Goal: Task Accomplishment & Management: Manage account settings

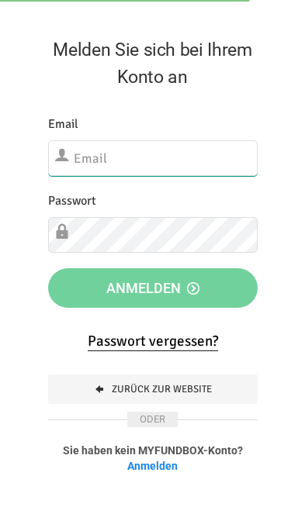
type input "info@haysen.org"
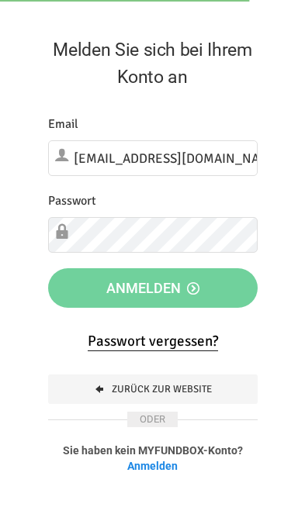
click button "Abmelden" at bounding box center [0, 0] width 0 height 0
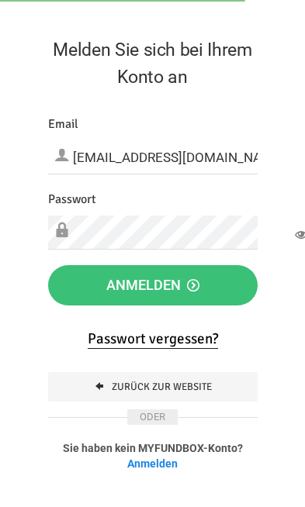
click at [85, 296] on button "Anmelden" at bounding box center [152, 285] width 209 height 40
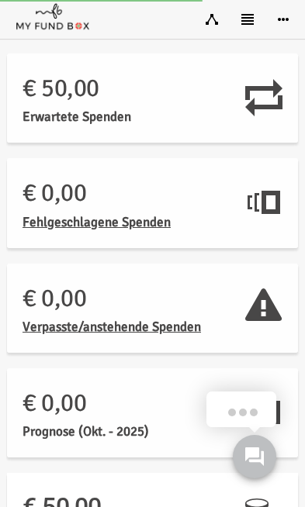
click at [247, 26] on link at bounding box center [248, 19] width 36 height 39
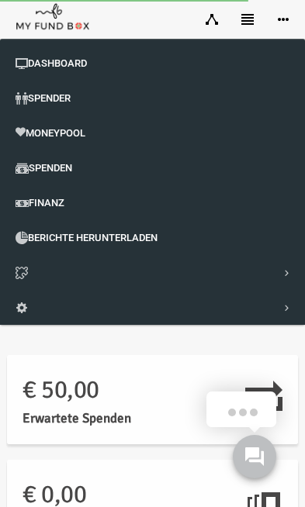
click at [22, 308] on icon at bounding box center [22, 308] width 12 height 12
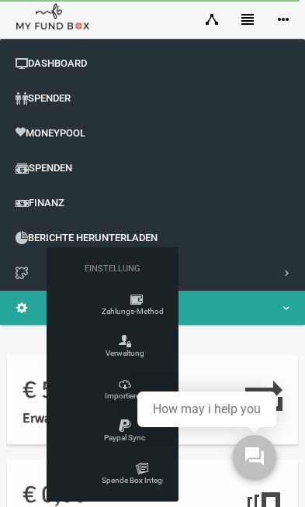
click at [134, 473] on link "Spende Box Integration" at bounding box center [112, 473] width 101 height 41
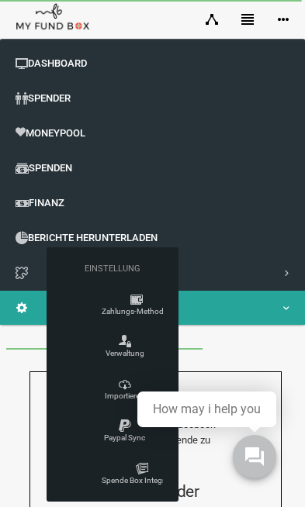
click at [280, 304] on div at bounding box center [152, 253] width 305 height 507
click at [289, 304] on link "Einstellungen" at bounding box center [152, 308] width 305 height 34
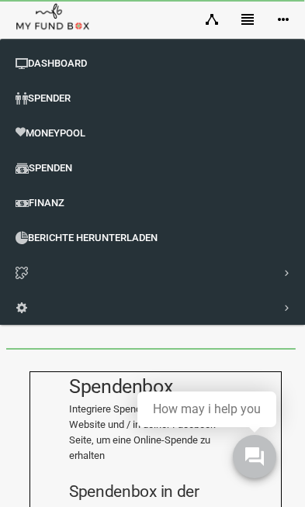
click at [290, 265] on div at bounding box center [152, 253] width 305 height 507
click at [288, 268] on link "Projekt & Spendenbox" at bounding box center [152, 273] width 305 height 34
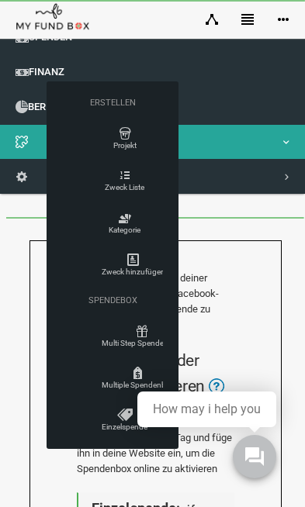
scroll to position [133, 0]
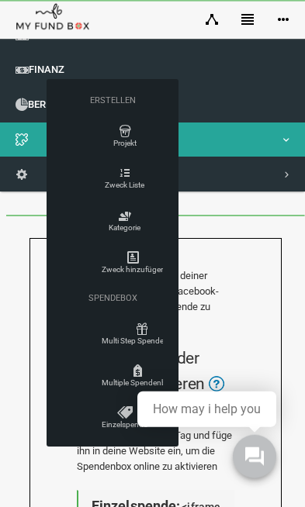
click at [119, 417] on link "Einzelspende" at bounding box center [112, 417] width 101 height 41
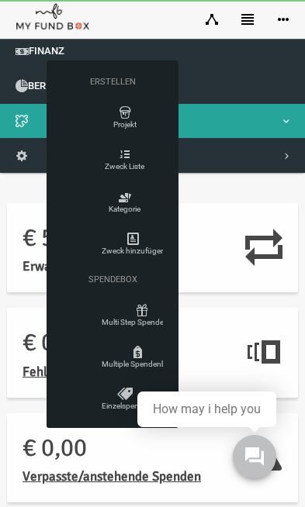
scroll to position [151, 0]
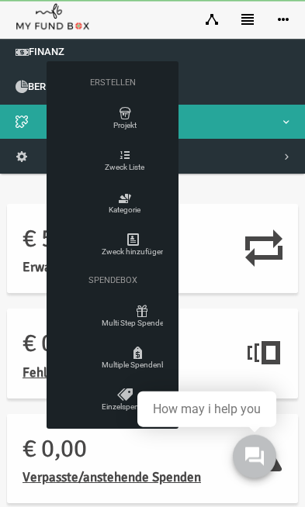
click at [124, 405] on link "Einzelspende" at bounding box center [112, 399] width 101 height 41
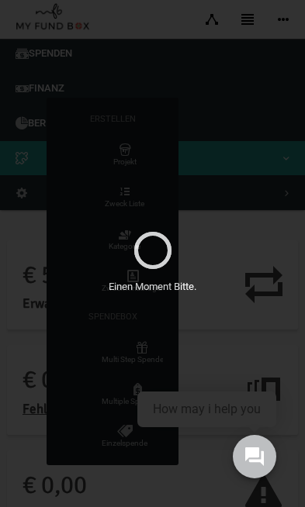
scroll to position [0, 0]
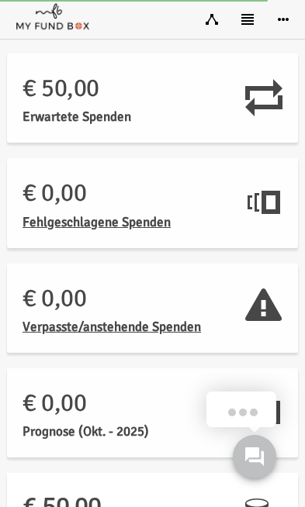
click at [247, 24] on icon at bounding box center [247, 19] width 12 height 12
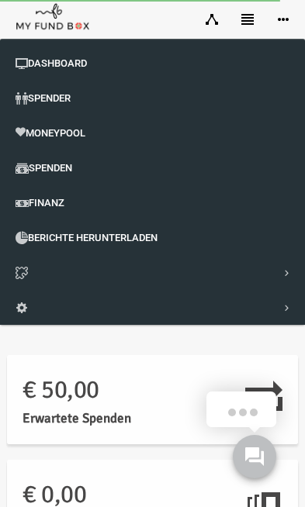
click at [36, 272] on link "Projekt & Spendenbox" at bounding box center [152, 273] width 305 height 34
